Goal: Check status: Check status

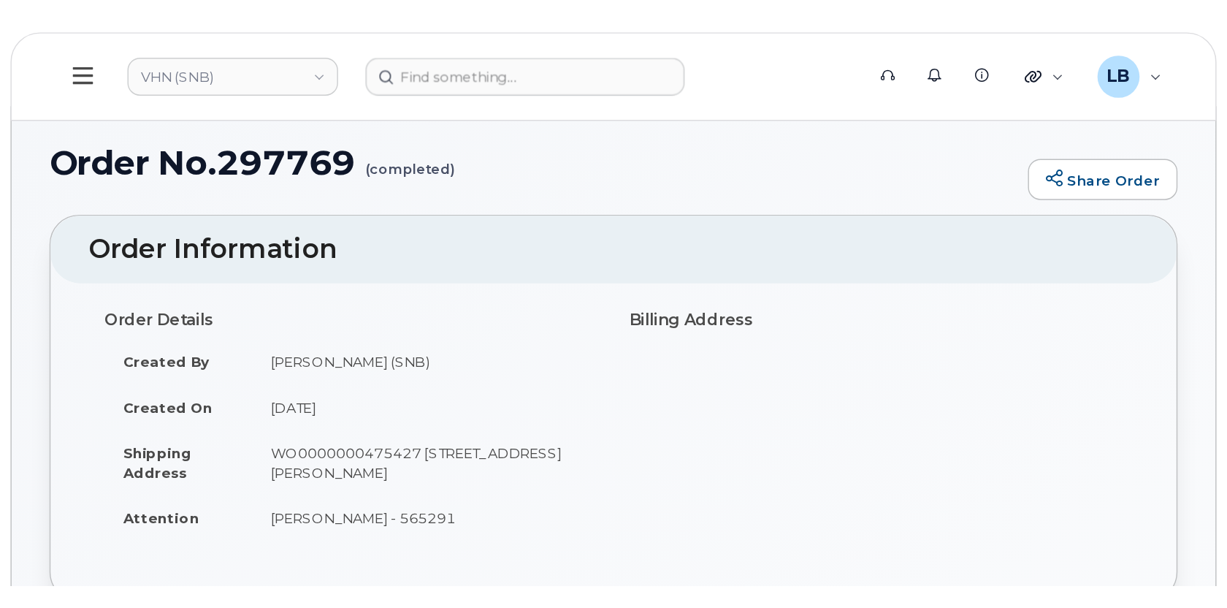
scroll to position [1062, 0]
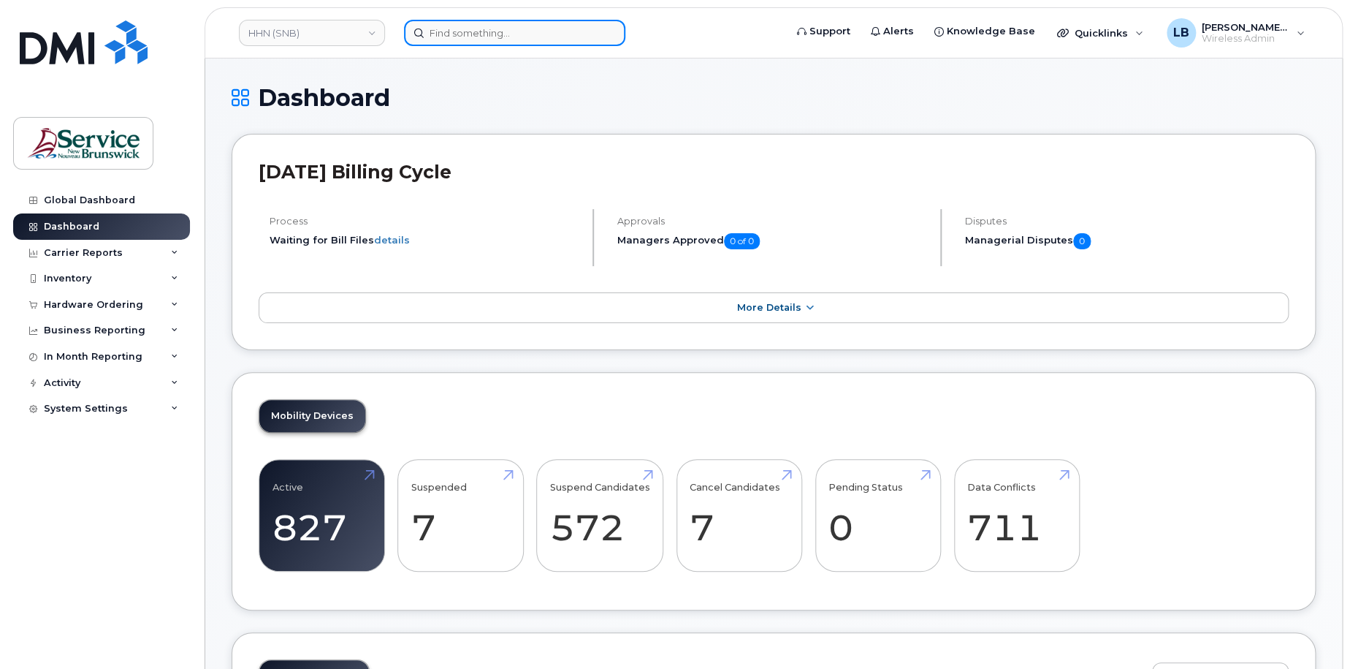
click at [587, 43] on input at bounding box center [514, 33] width 221 height 26
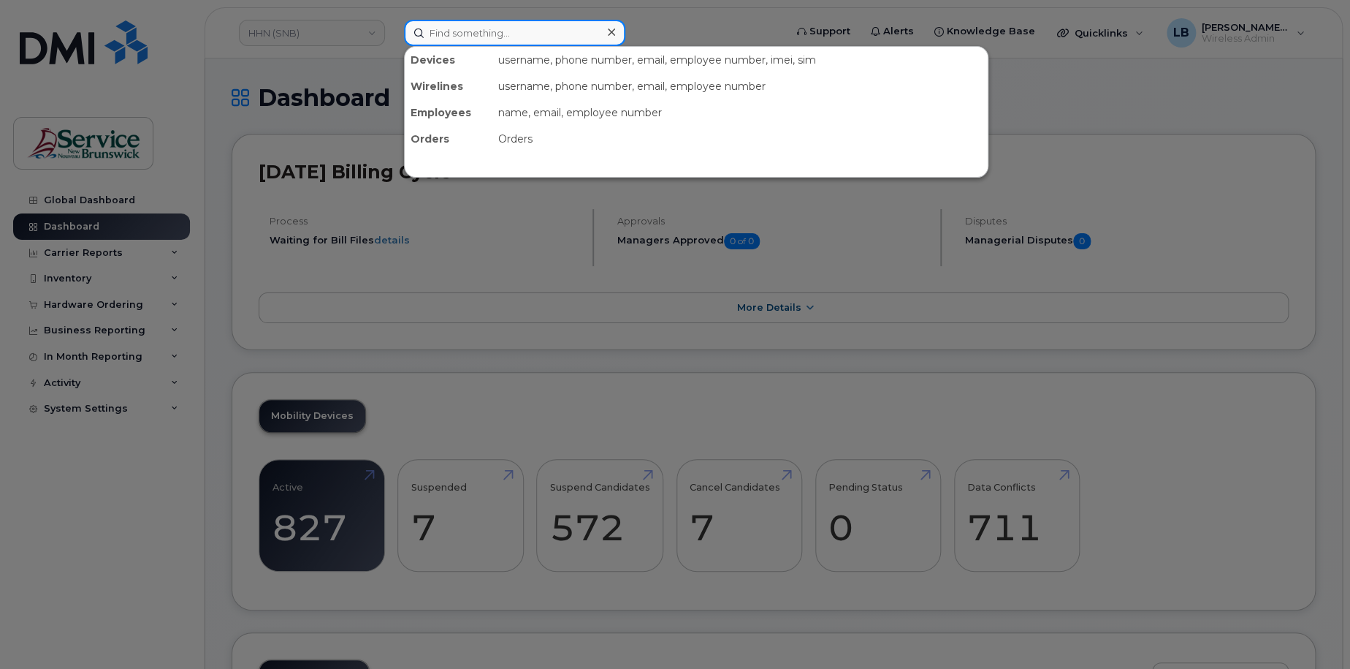
paste input "298442"
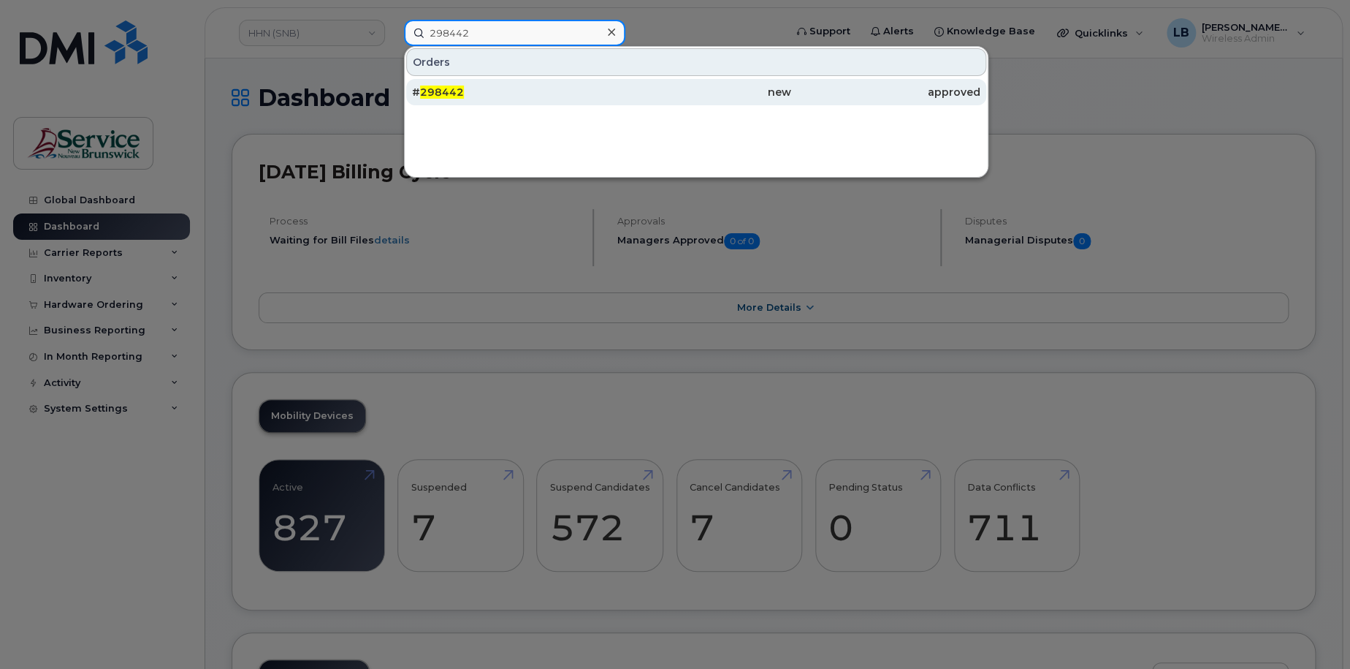
type input "298442"
click at [424, 95] on span "298442" at bounding box center [442, 91] width 44 height 13
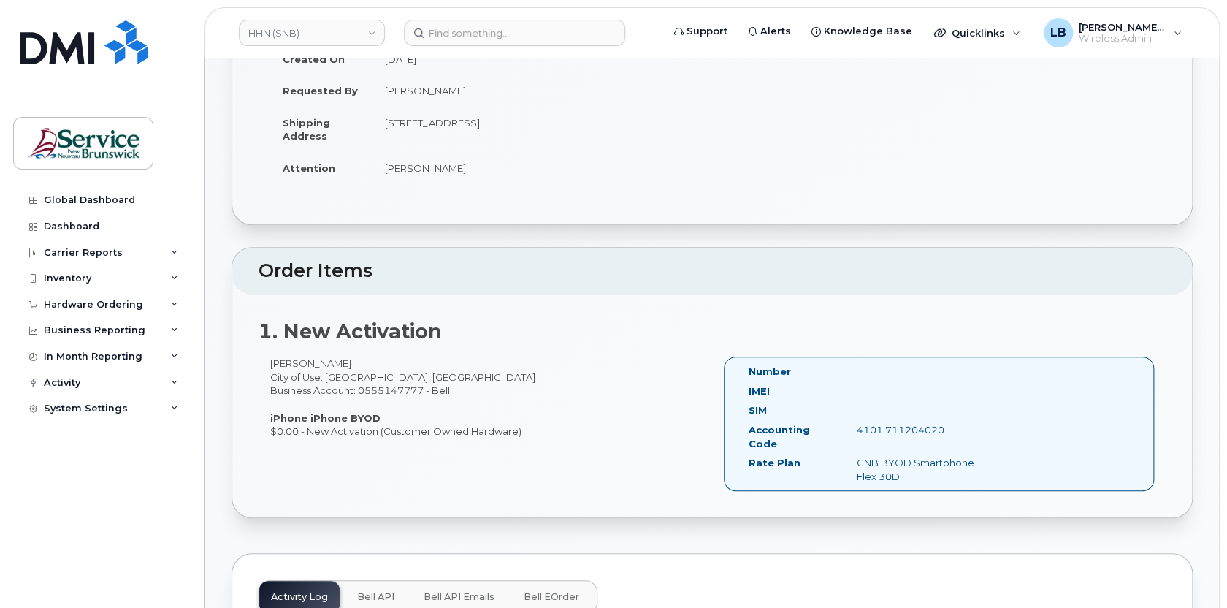
scroll to position [398, 0]
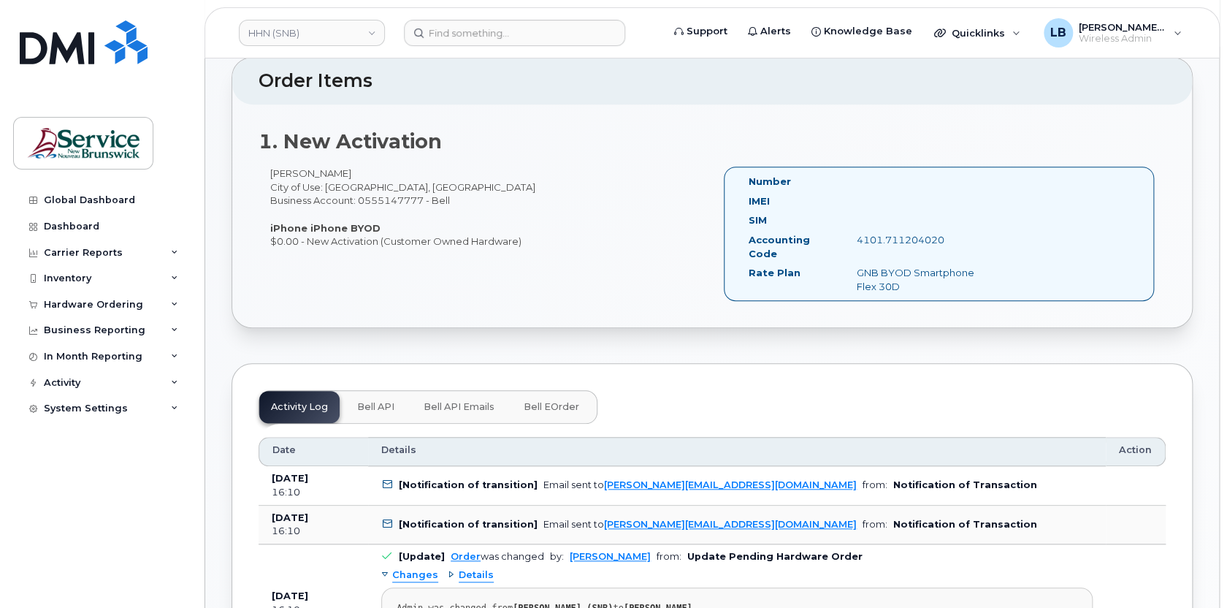
click at [556, 401] on span "Bell eOrder" at bounding box center [552, 407] width 56 height 12
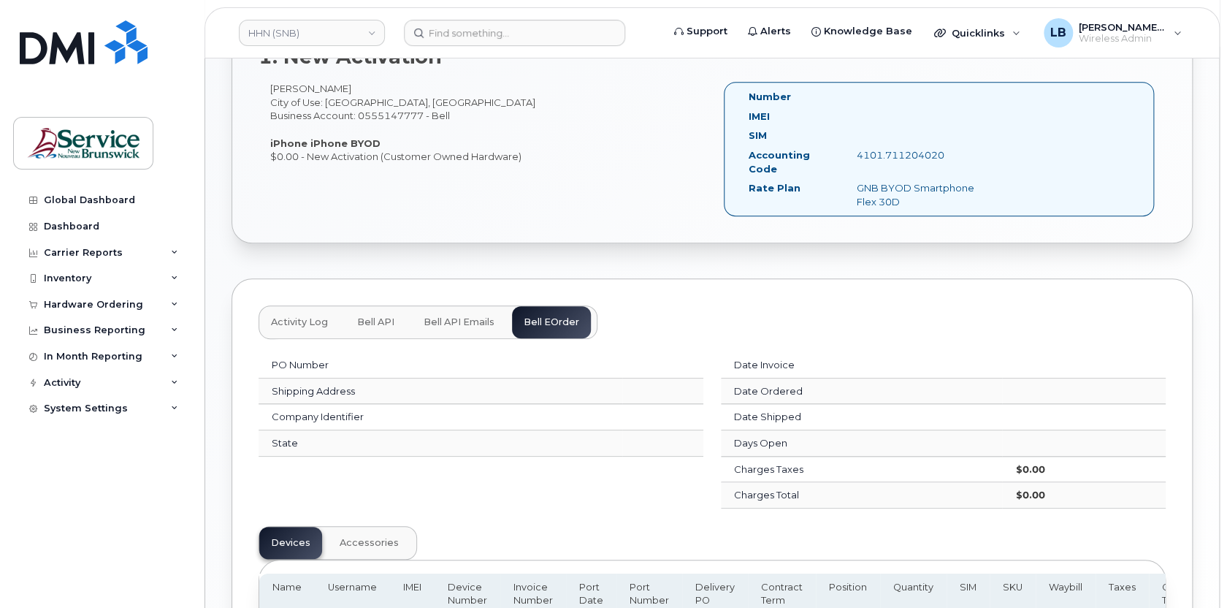
scroll to position [643, 0]
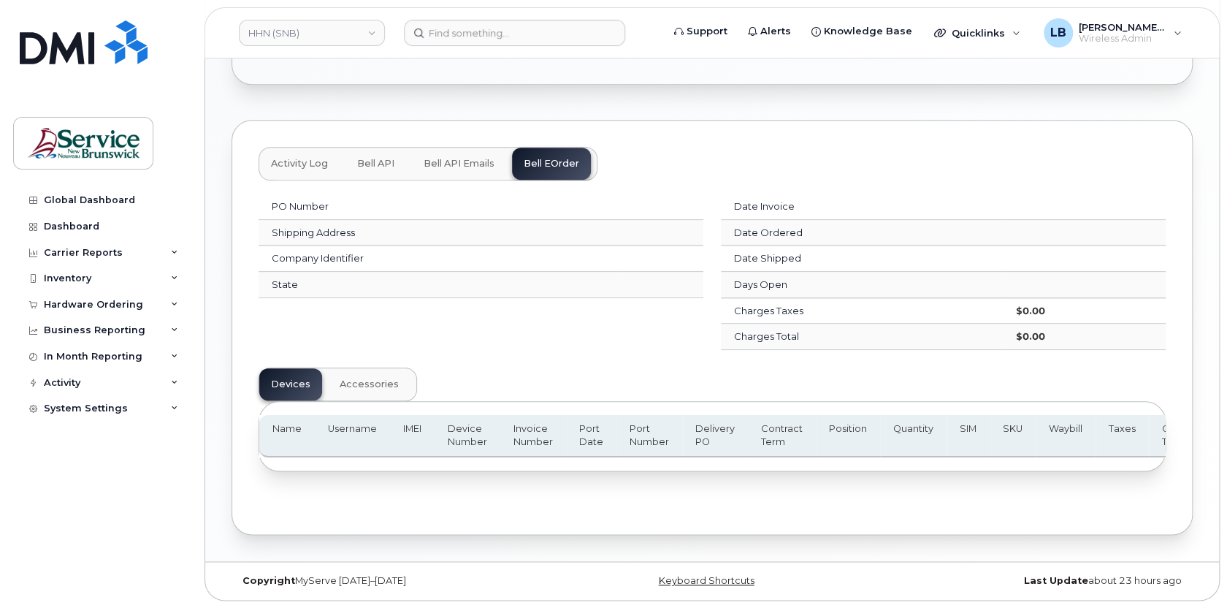
click at [329, 161] on button "Activity Log" at bounding box center [299, 164] width 80 height 32
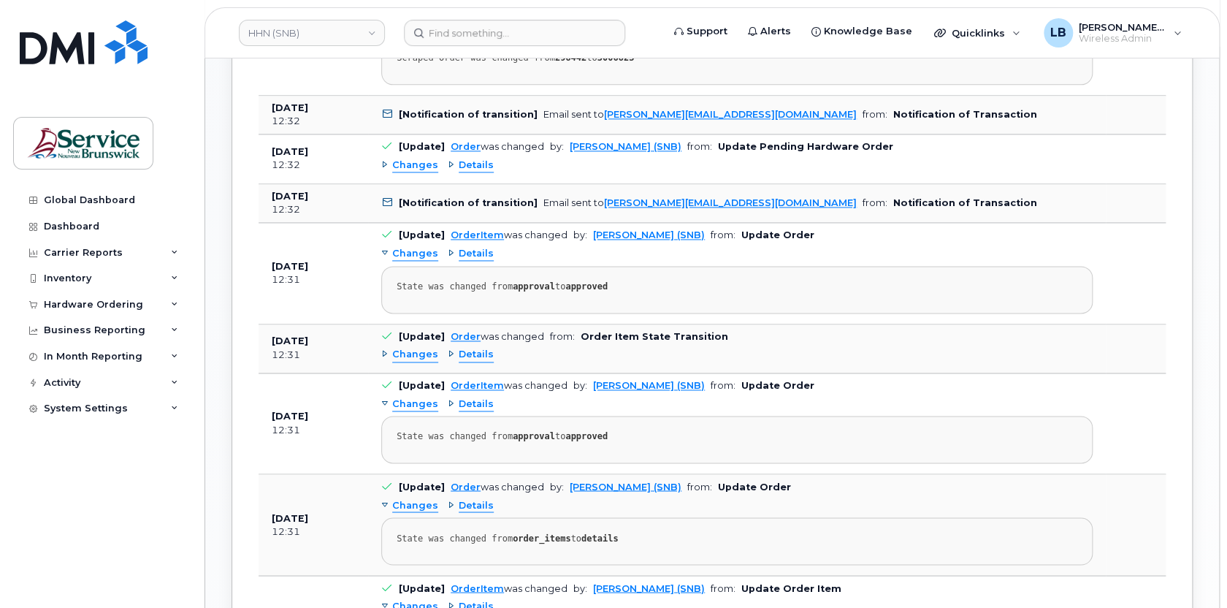
scroll to position [975, 0]
